Goal: Information Seeking & Learning: Learn about a topic

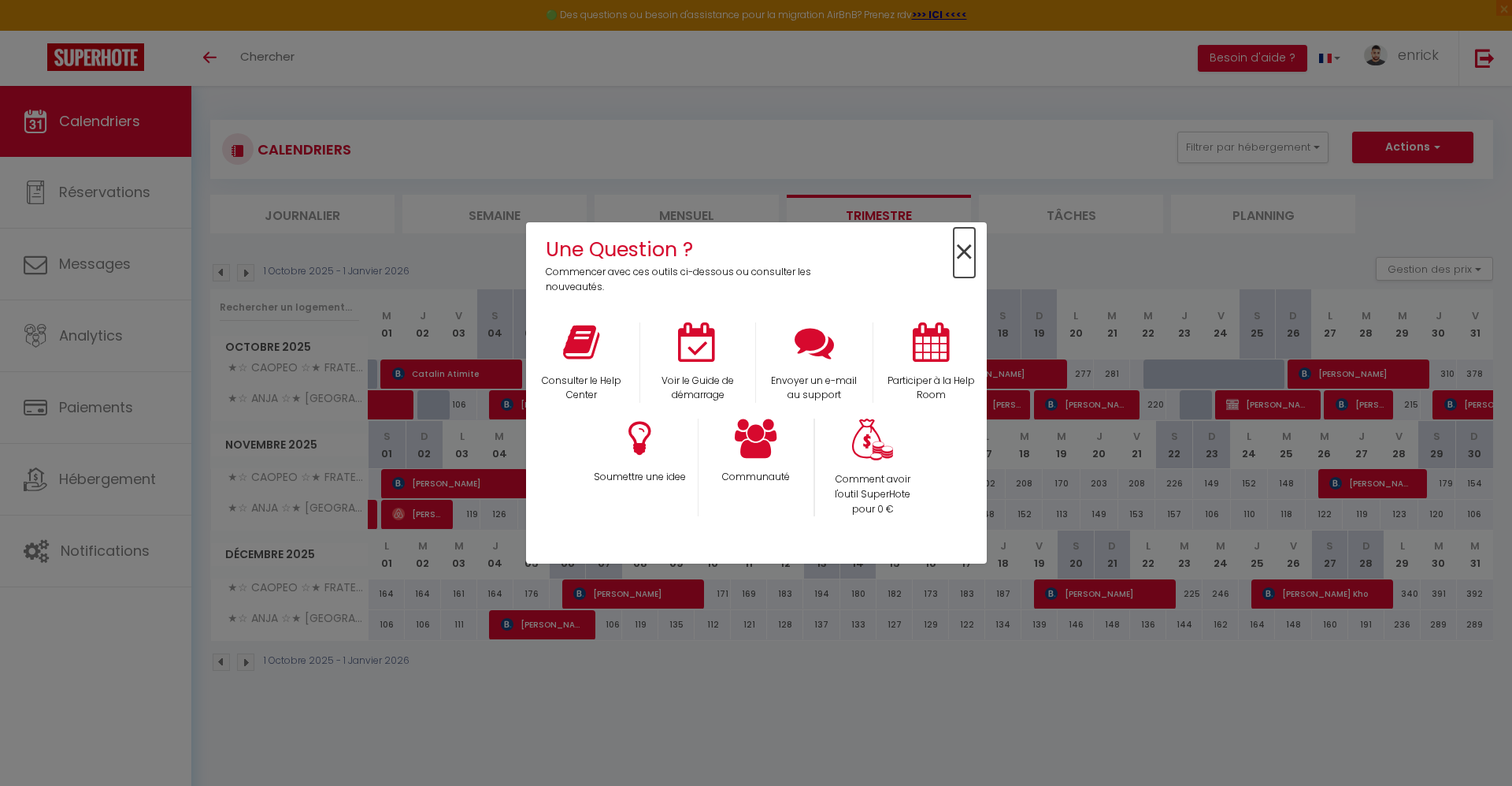
click at [956, 250] on span "×" at bounding box center [964, 253] width 22 height 50
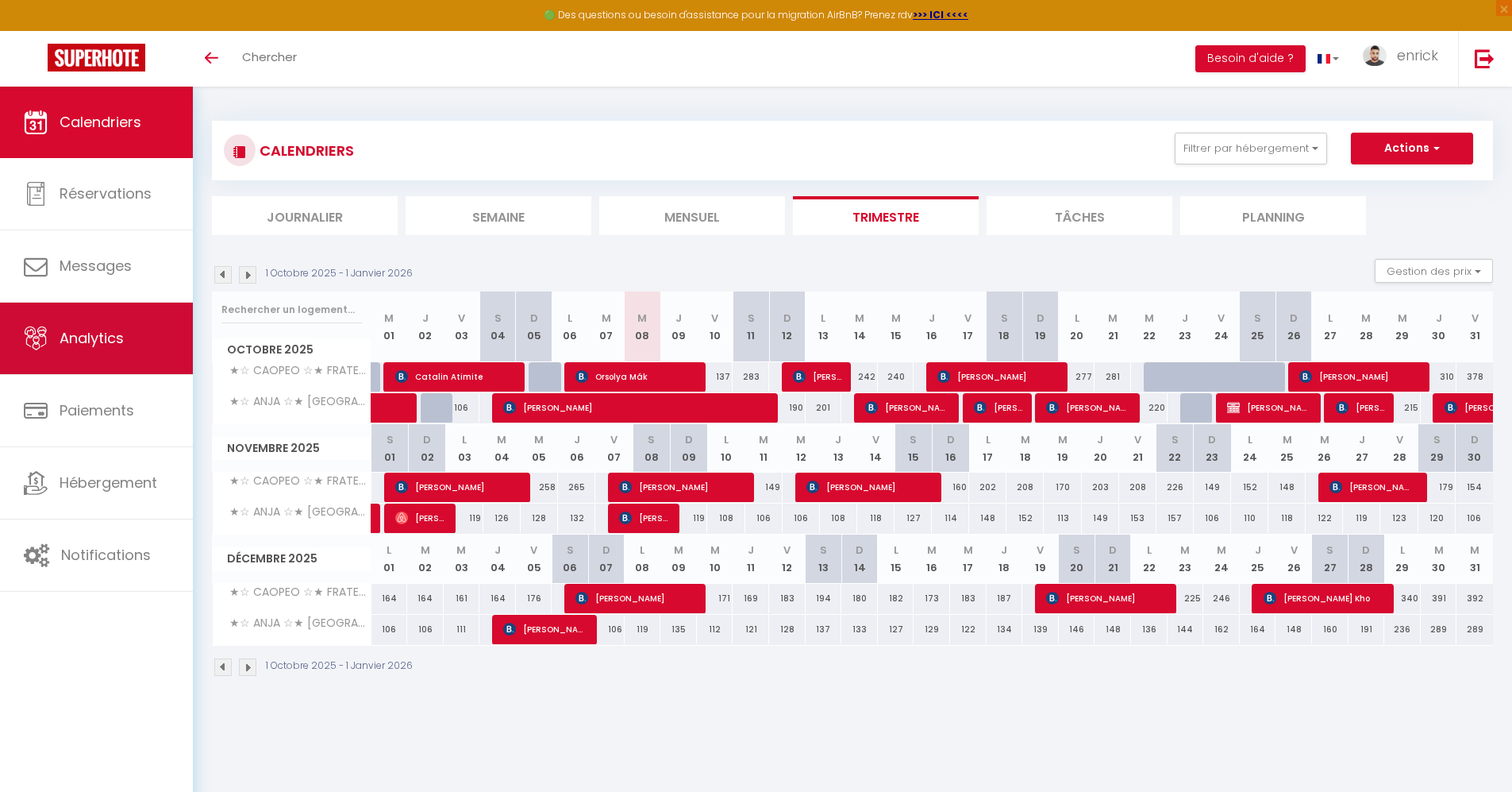
click at [85, 356] on link "Analytics" at bounding box center [96, 338] width 193 height 72
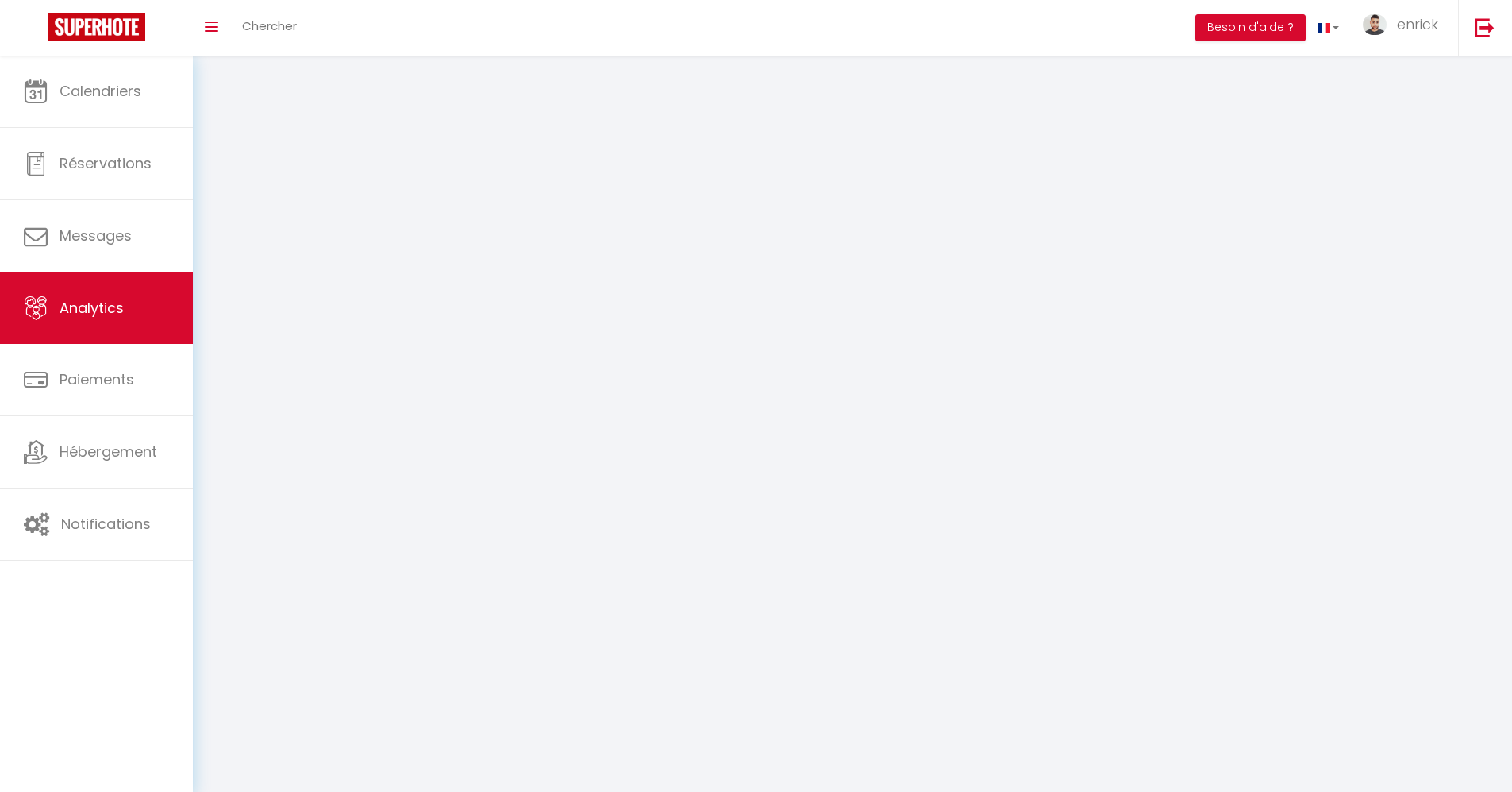
select select "2025"
select select "10"
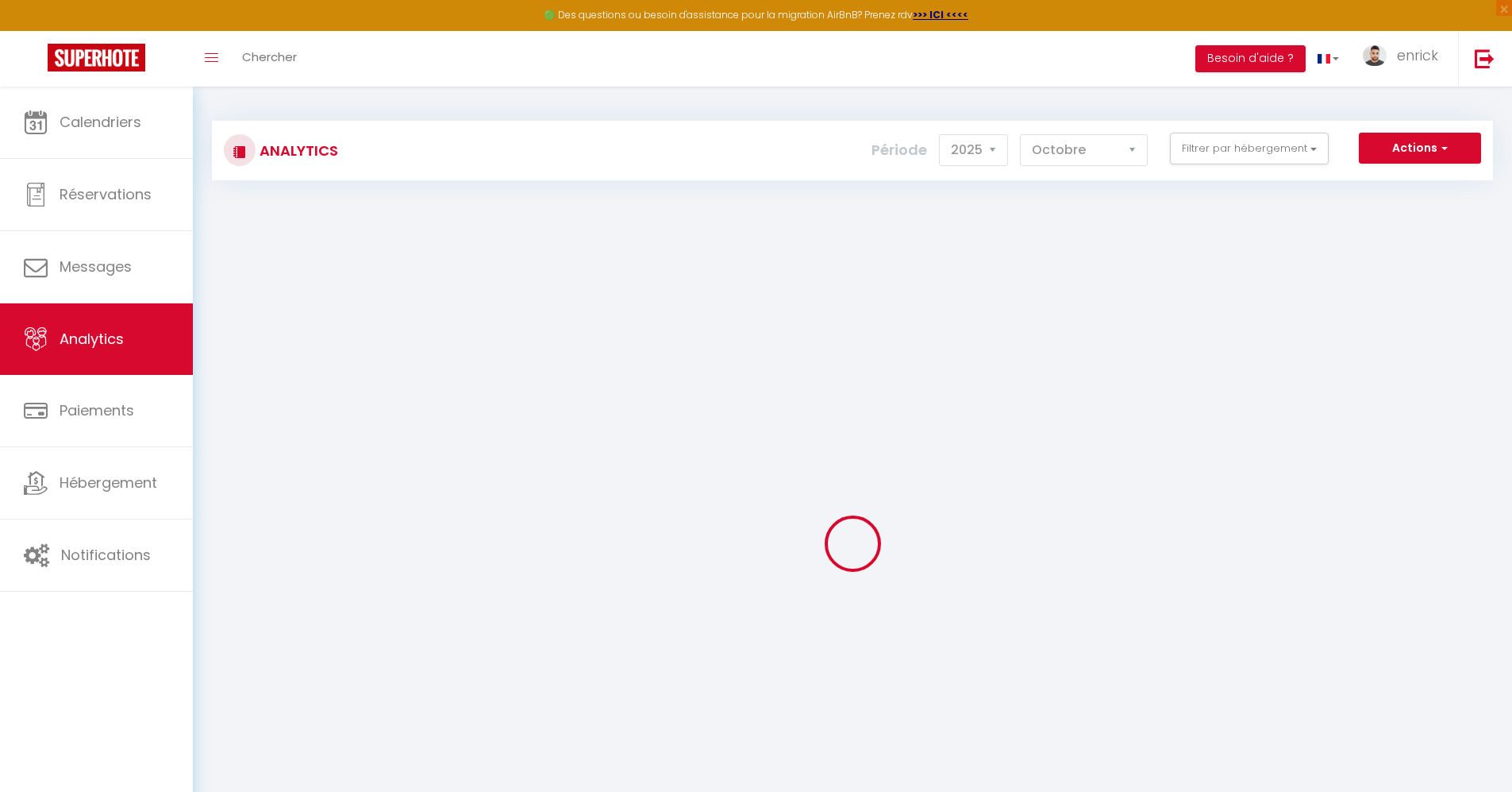
checkbox Paris "false"
checkbox FRATELLINI "false"
checkbox SAINT-JUST "false"
checkbox Caraïbe "false"
checkbox GRENADINE "false"
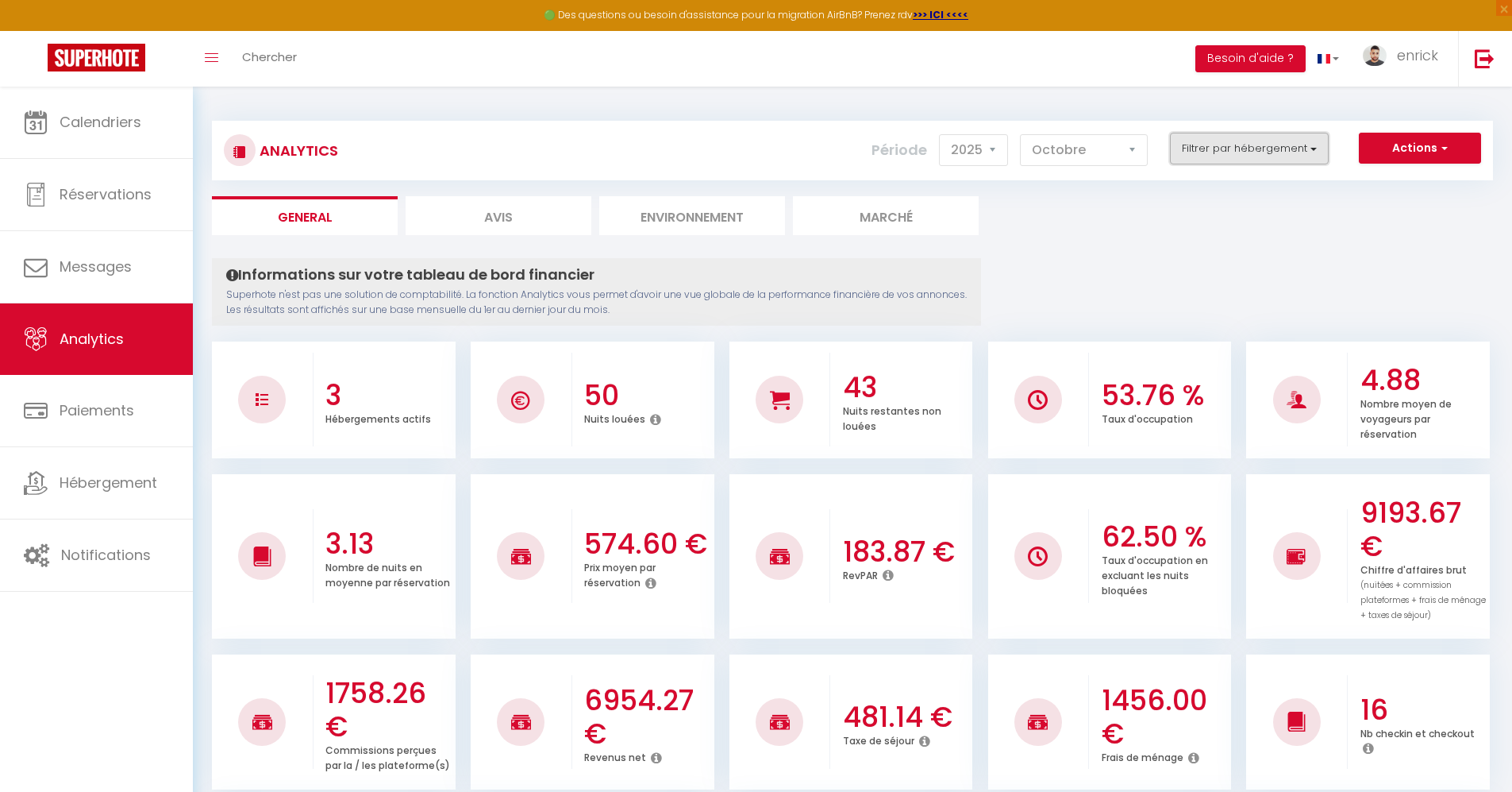
click at [1216, 139] on button "Filtrer par hébergement" at bounding box center [1249, 148] width 159 height 31
click at [1182, 194] on Paris "TOP HÔTE - [GEOGRAPHIC_DATA]" at bounding box center [1284, 189] width 230 height 16
checkbox Paris "true"
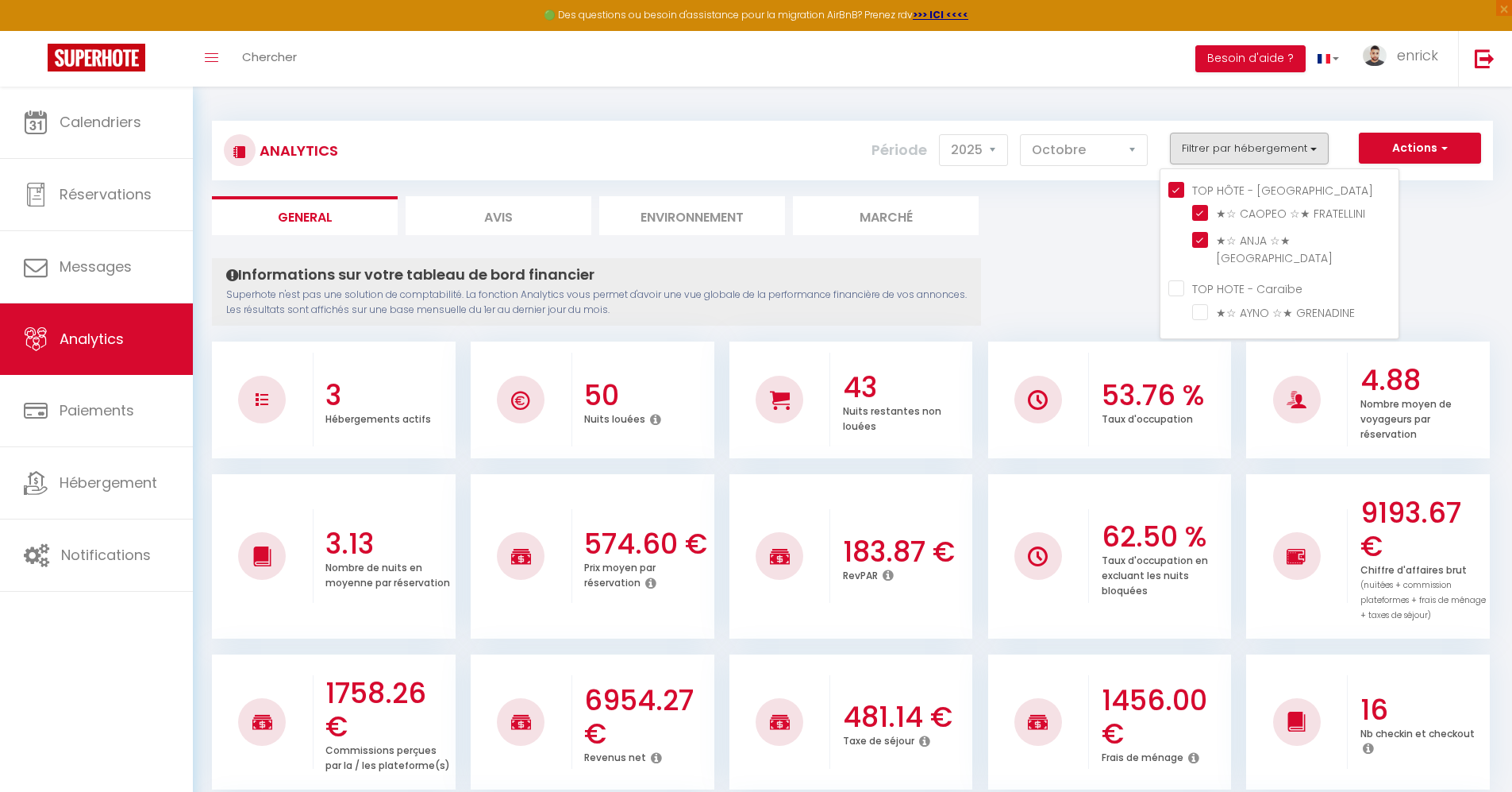
checkbox FRATELLINI "true"
checkbox SAINT-JUST "true"
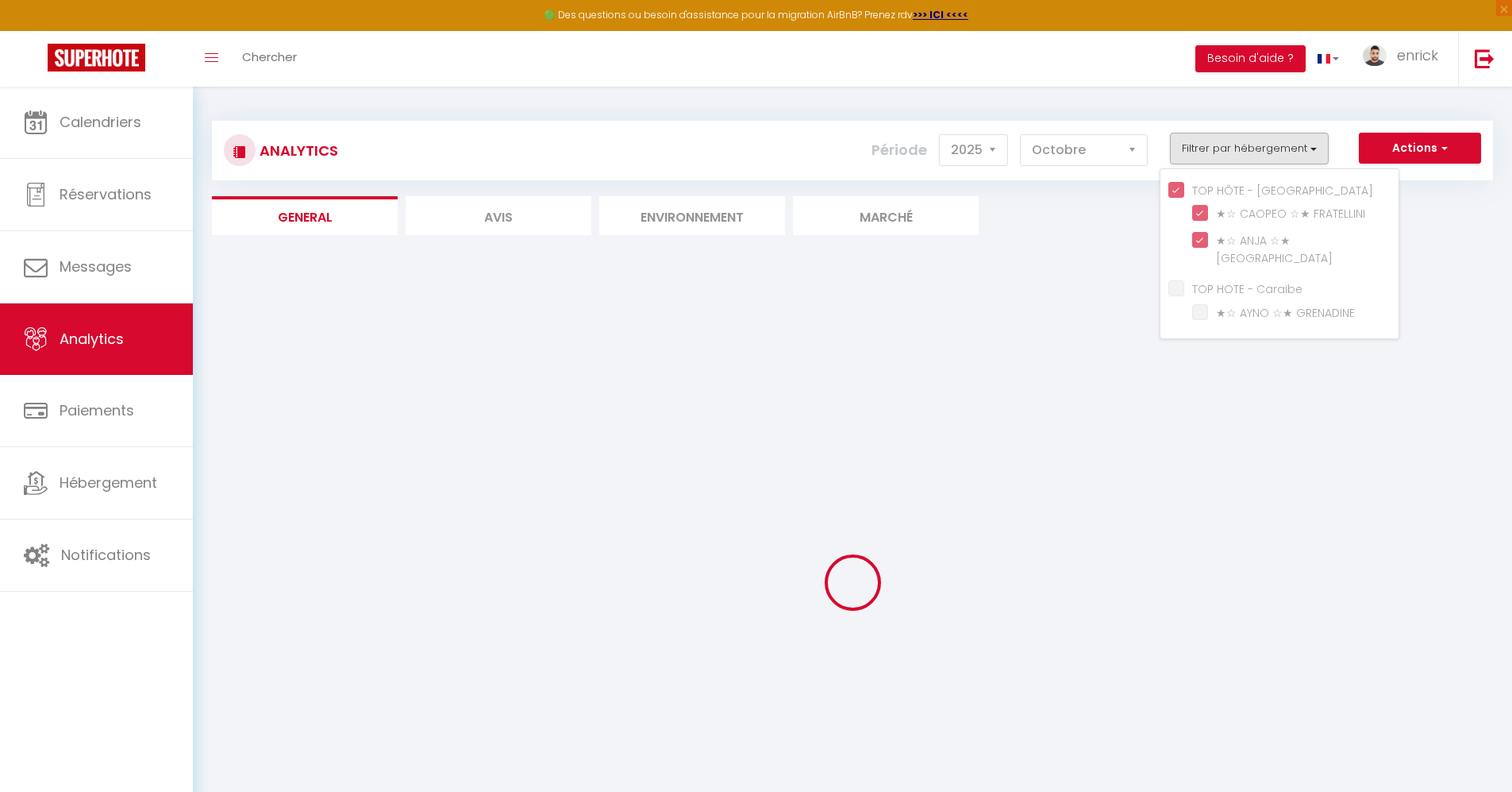
checkbox GRENADINE "false"
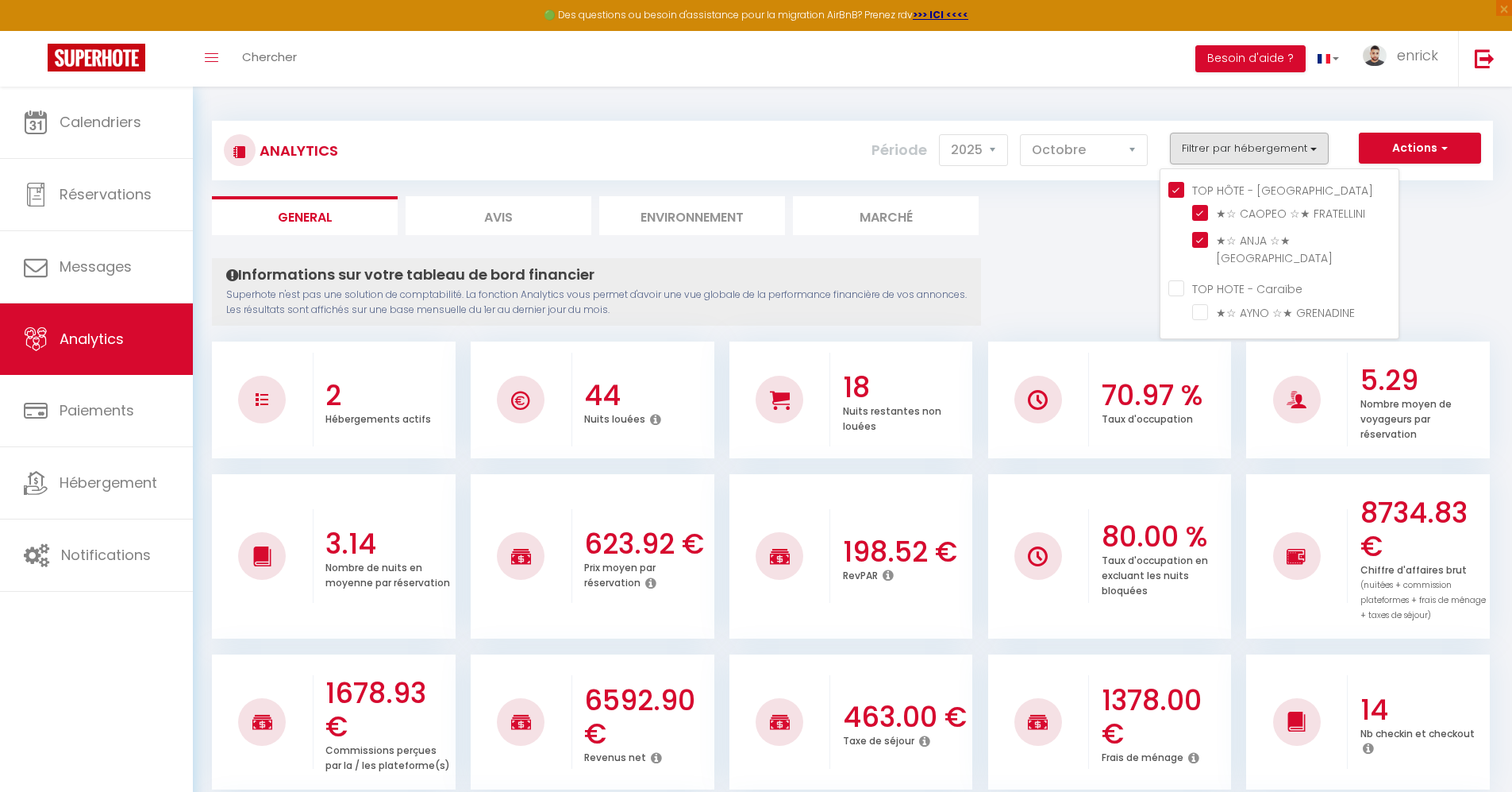
scroll to position [1223, 0]
